Goal: Task Accomplishment & Management: Use online tool/utility

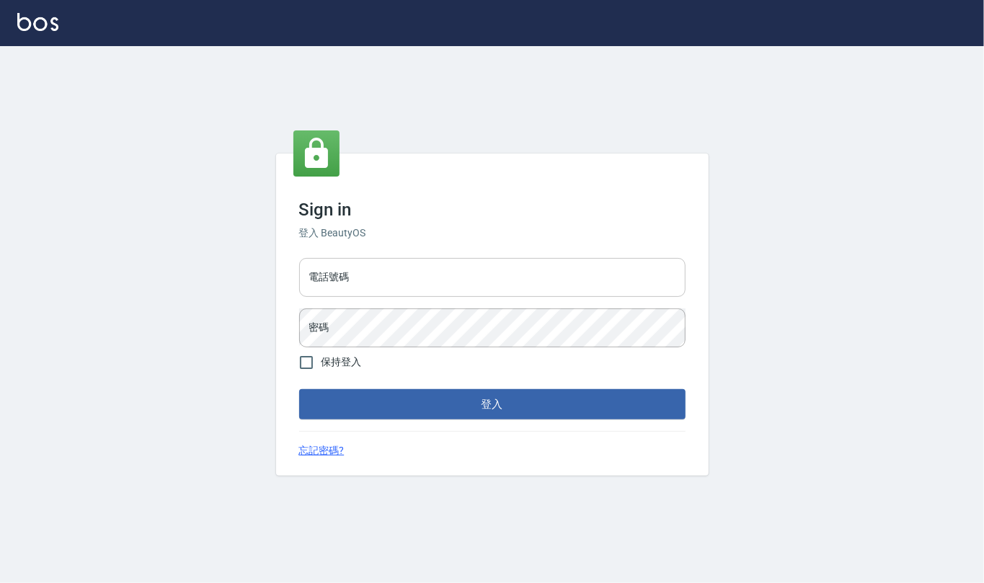
click at [392, 288] on input "電話號碼" at bounding box center [492, 277] width 386 height 39
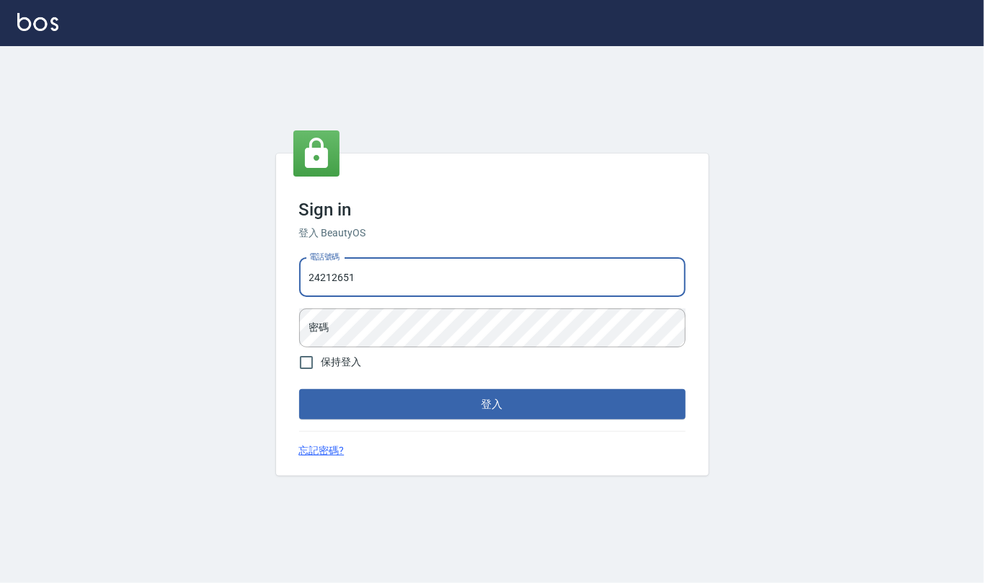
type input "24212651"
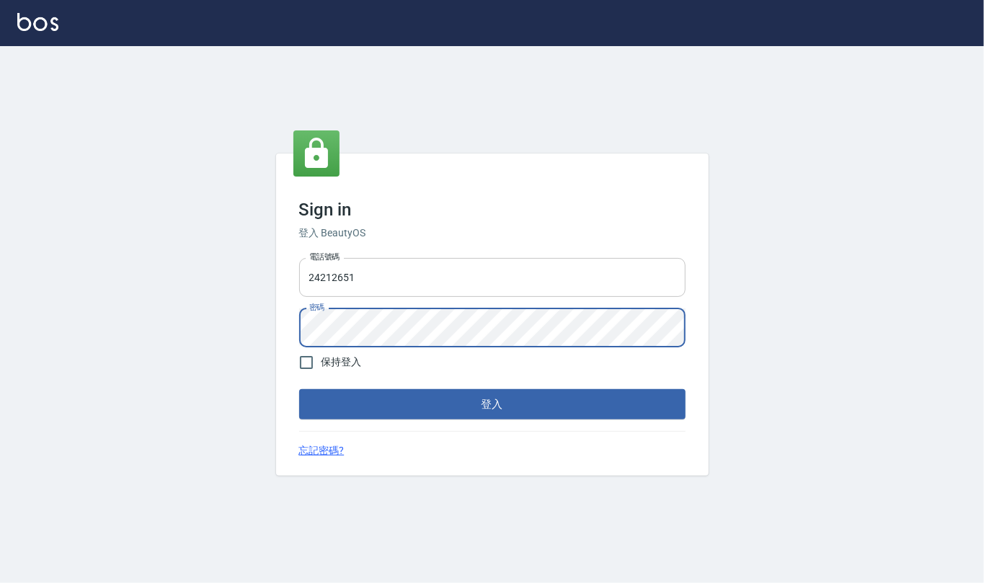
click at [299, 389] on button "登入" at bounding box center [492, 404] width 386 height 30
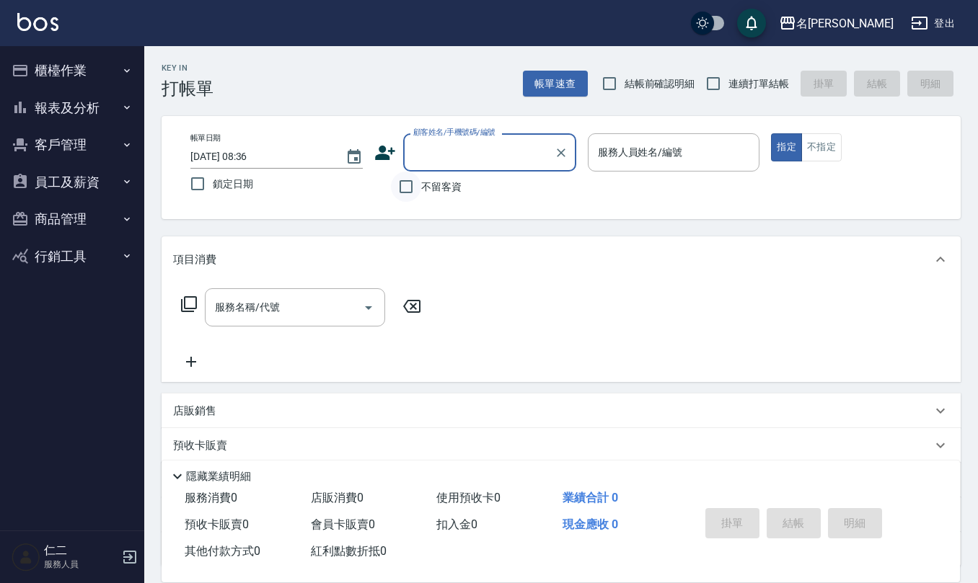
drag, startPoint x: 408, startPoint y: 185, endPoint x: 418, endPoint y: 185, distance: 10.1
click at [409, 185] on input "不留客資" at bounding box center [406, 187] width 30 height 30
checkbox input "true"
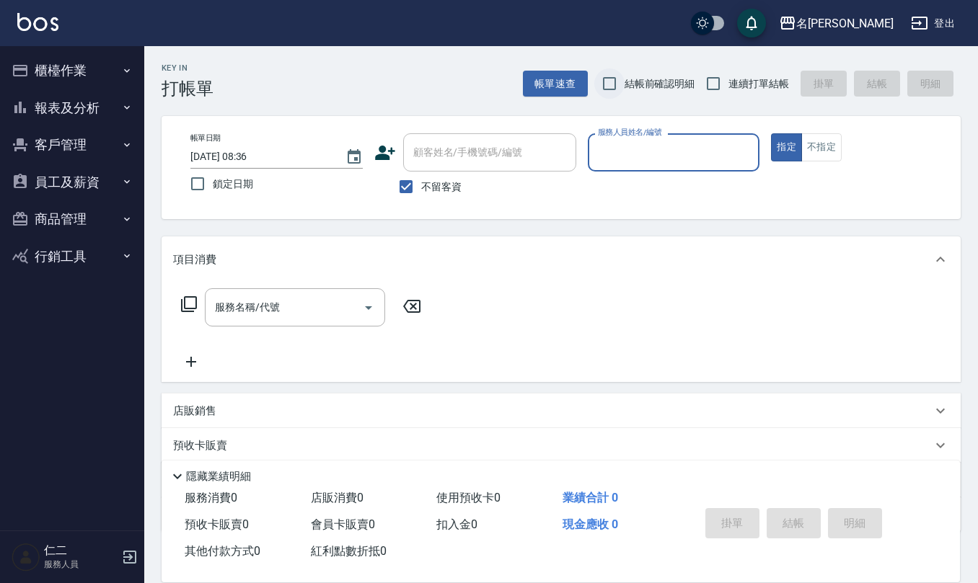
click at [613, 82] on input "結帳前確認明細" at bounding box center [609, 83] width 30 height 30
checkbox input "true"
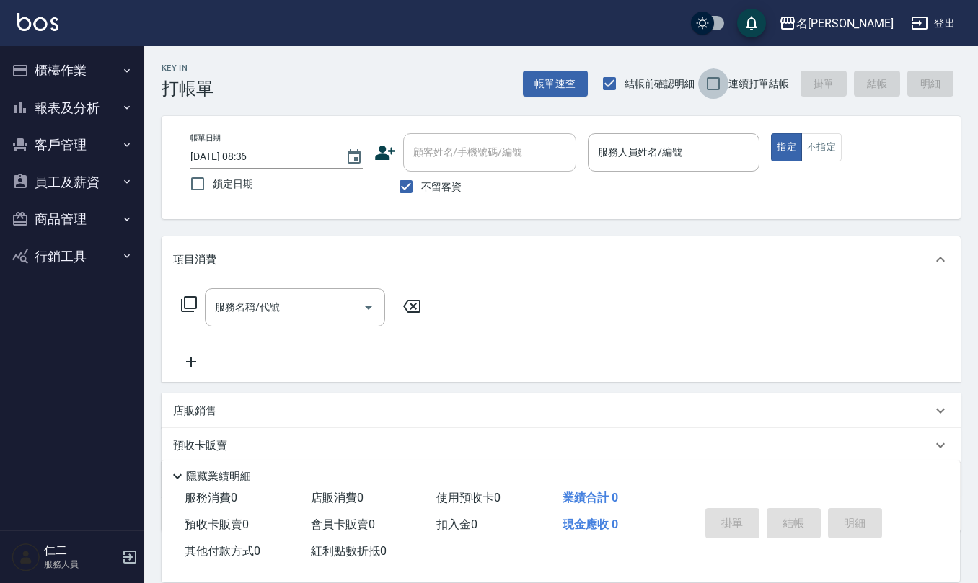
click at [711, 85] on input "連續打單結帳" at bounding box center [713, 83] width 30 height 30
checkbox input "true"
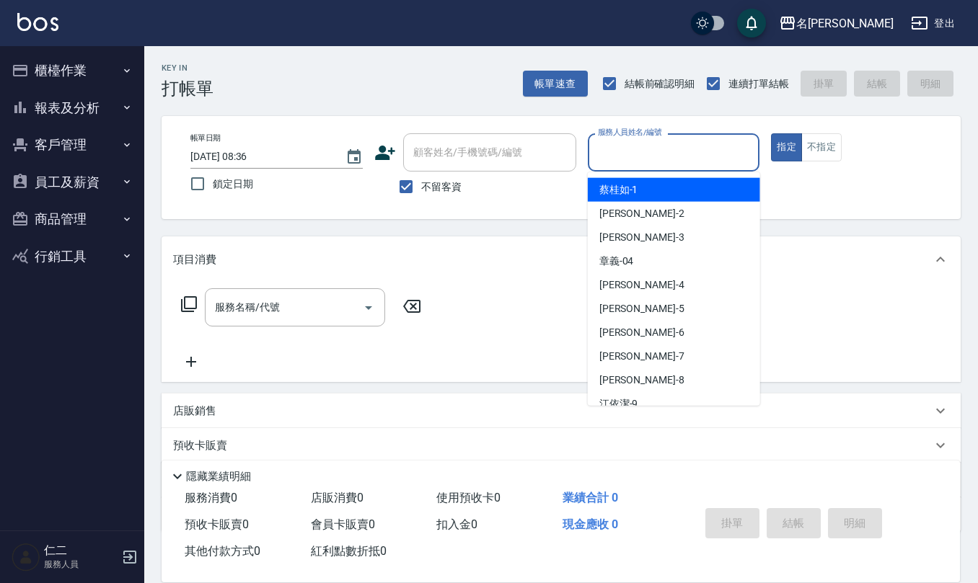
click at [655, 147] on div "服務人員姓名/編號 服務人員姓名/編號" at bounding box center [674, 152] width 172 height 38
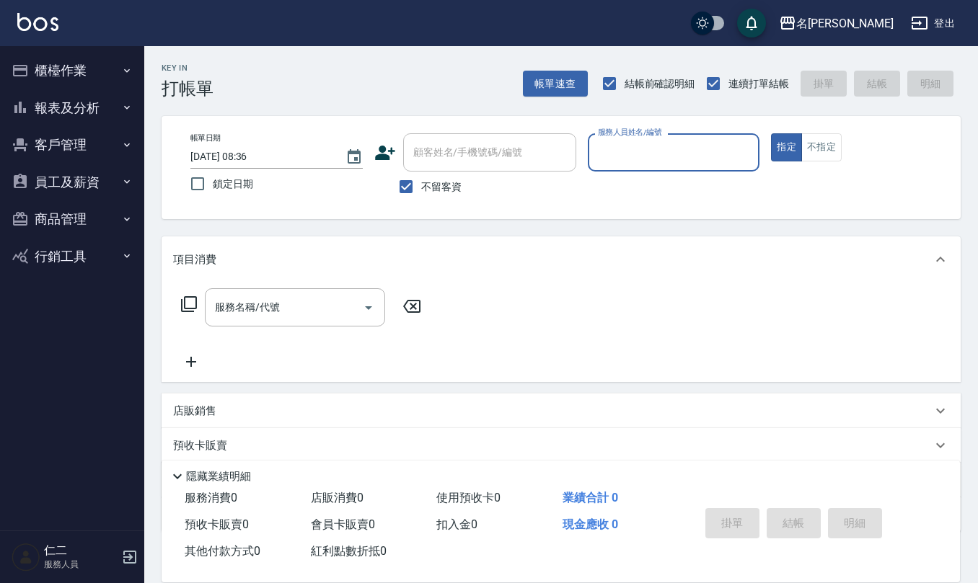
click at [655, 147] on input "服務人員姓名/編號" at bounding box center [673, 152] width 159 height 25
